Goal: Transaction & Acquisition: Purchase product/service

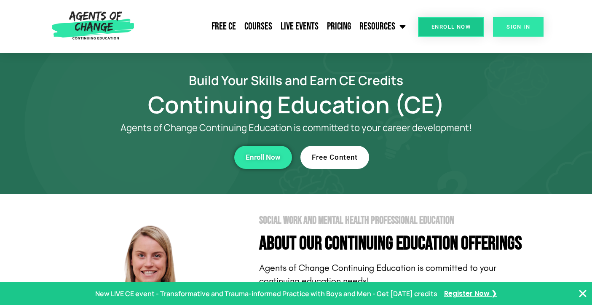
click at [527, 30] on link "SIGN IN" at bounding box center [518, 27] width 51 height 20
click at [261, 162] on link "Enroll Now" at bounding box center [263, 157] width 58 height 23
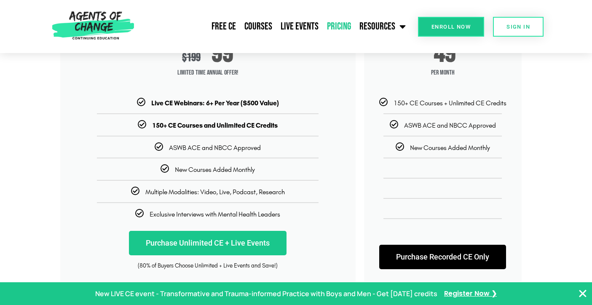
scroll to position [161, 0]
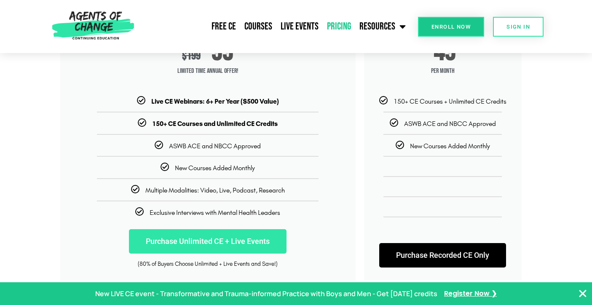
click at [254, 238] on link "Purchase Unlimited CE + Live Events" at bounding box center [208, 241] width 158 height 24
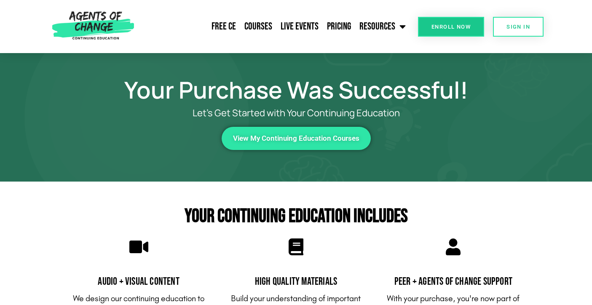
scroll to position [2, 0]
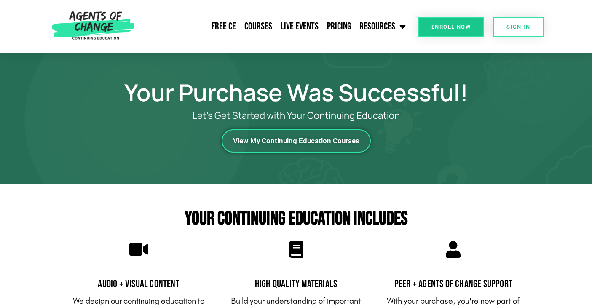
click at [329, 141] on span "View My Continuing Education Courses" at bounding box center [296, 140] width 126 height 7
